Goal: Information Seeking & Learning: Learn about a topic

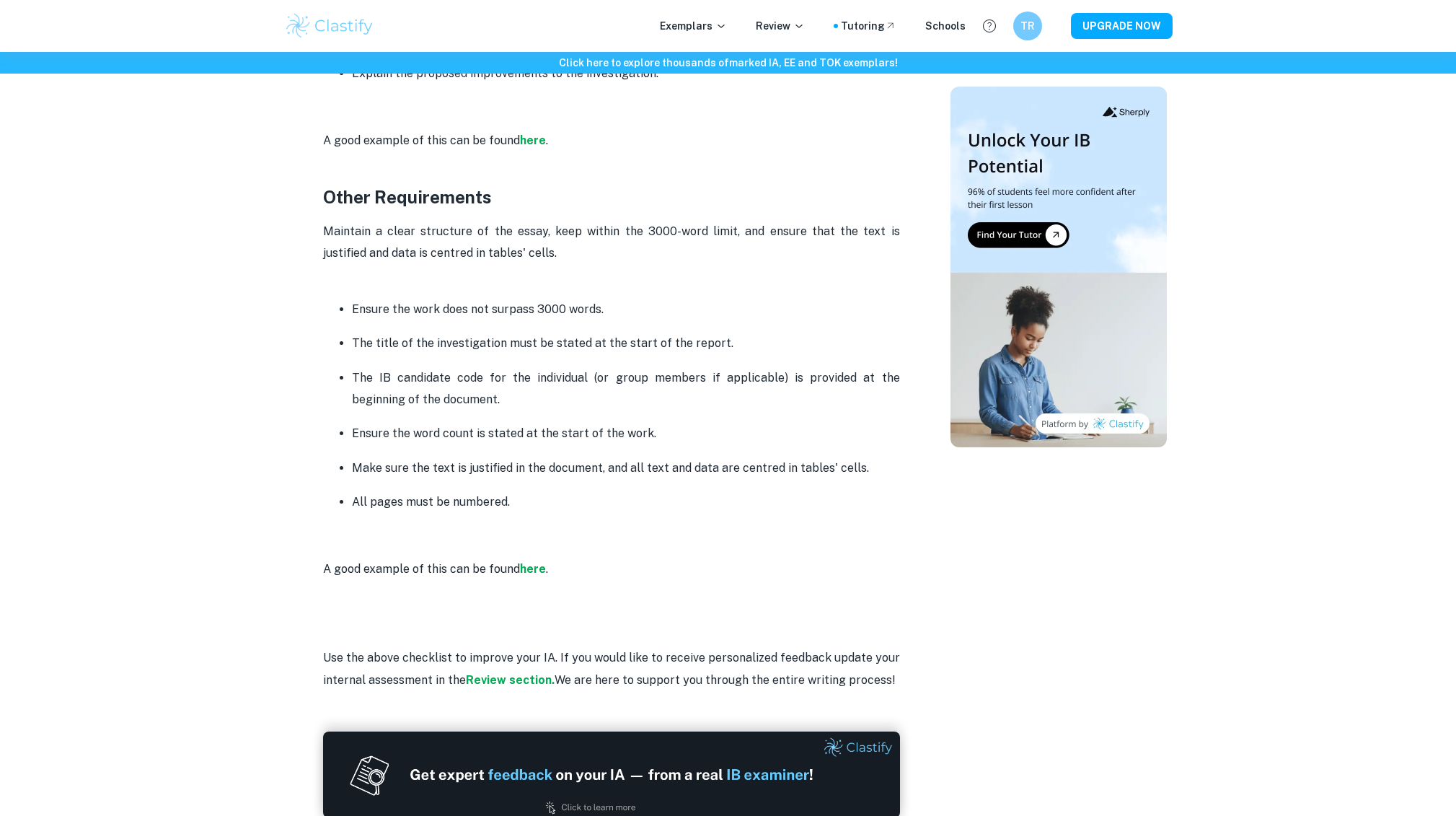
scroll to position [3674, 0]
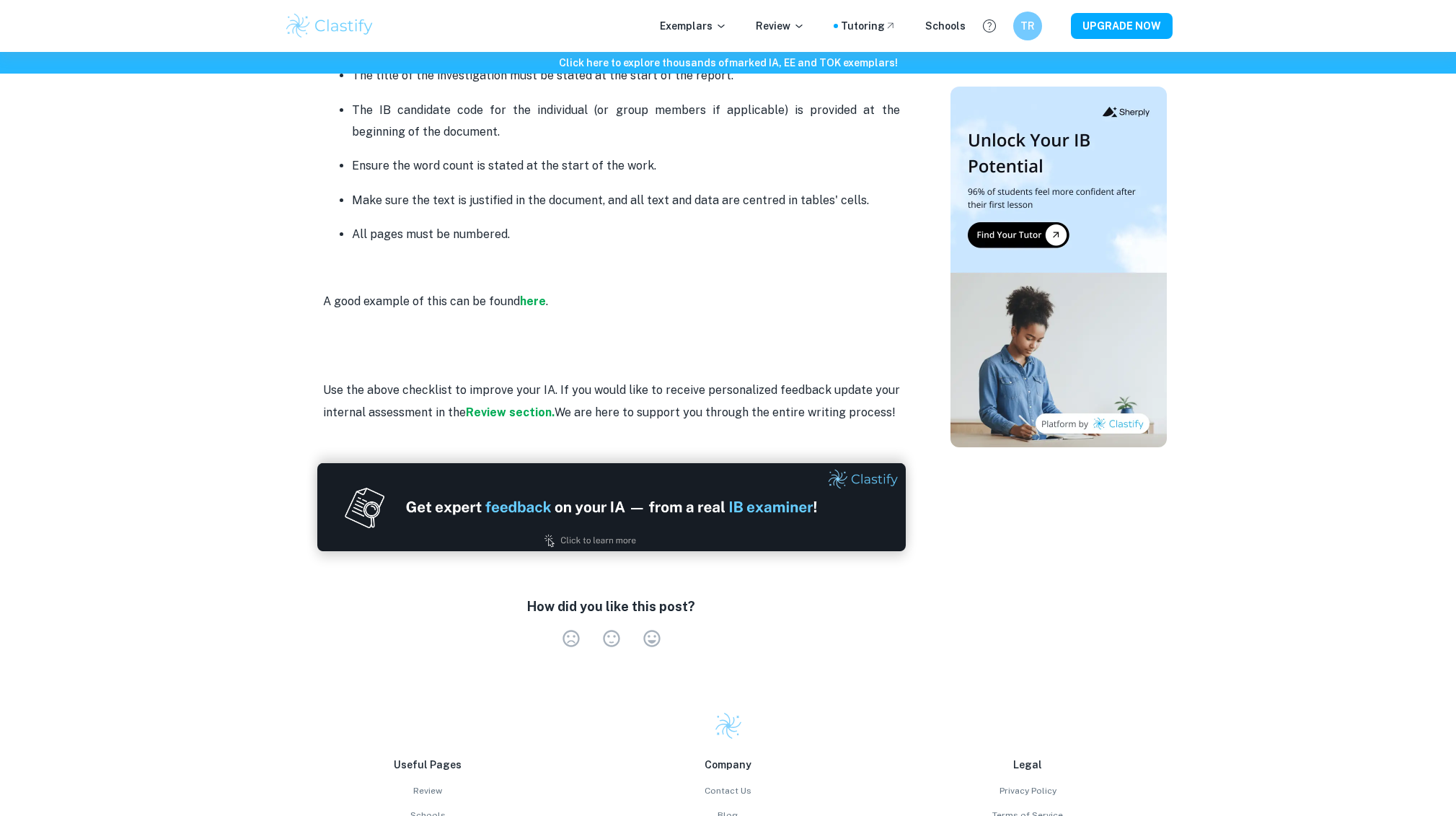
click at [589, 511] on img at bounding box center [611, 507] width 588 height 88
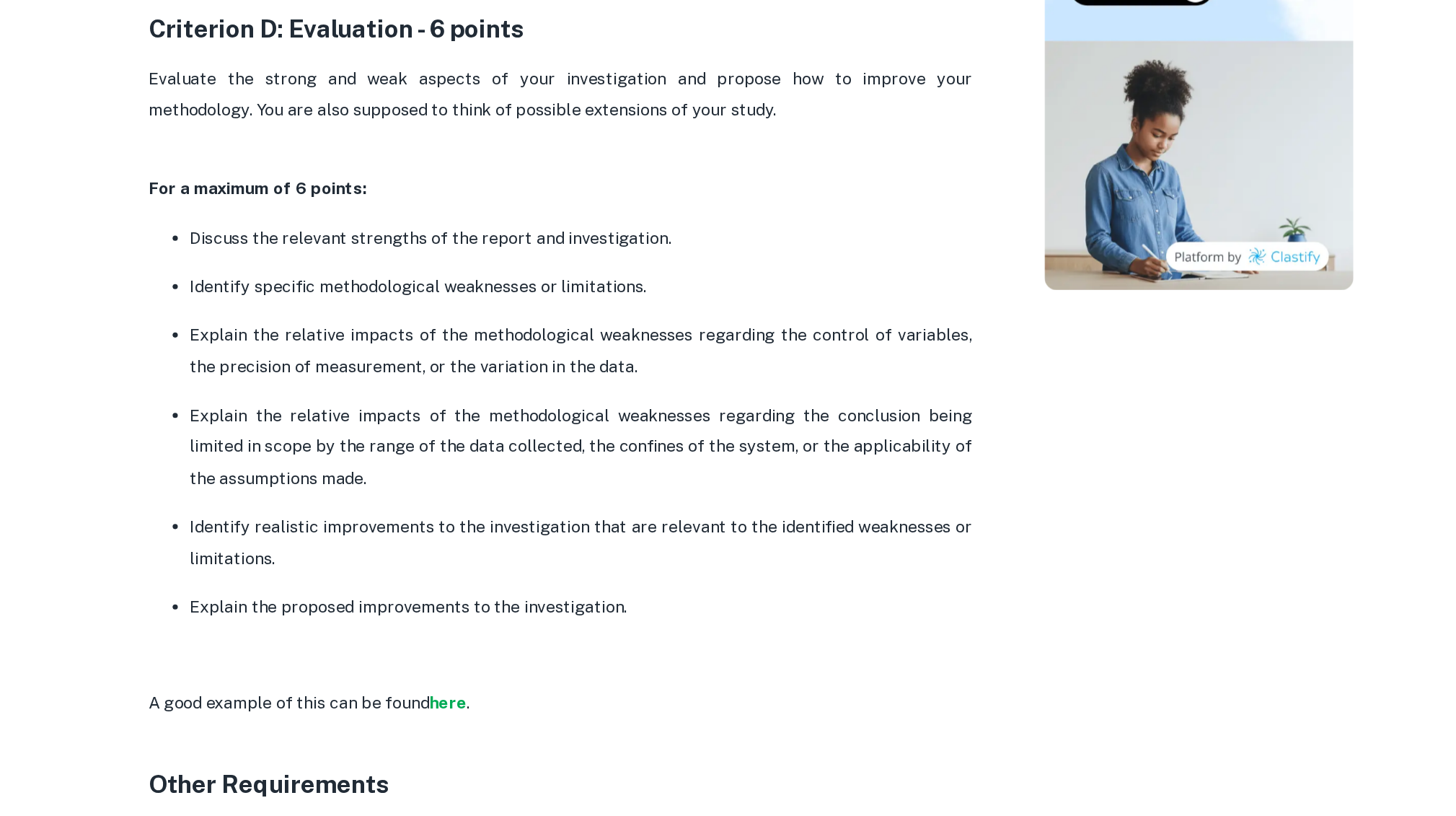
scroll to position [2822, 0]
